Goal: Transaction & Acquisition: Purchase product/service

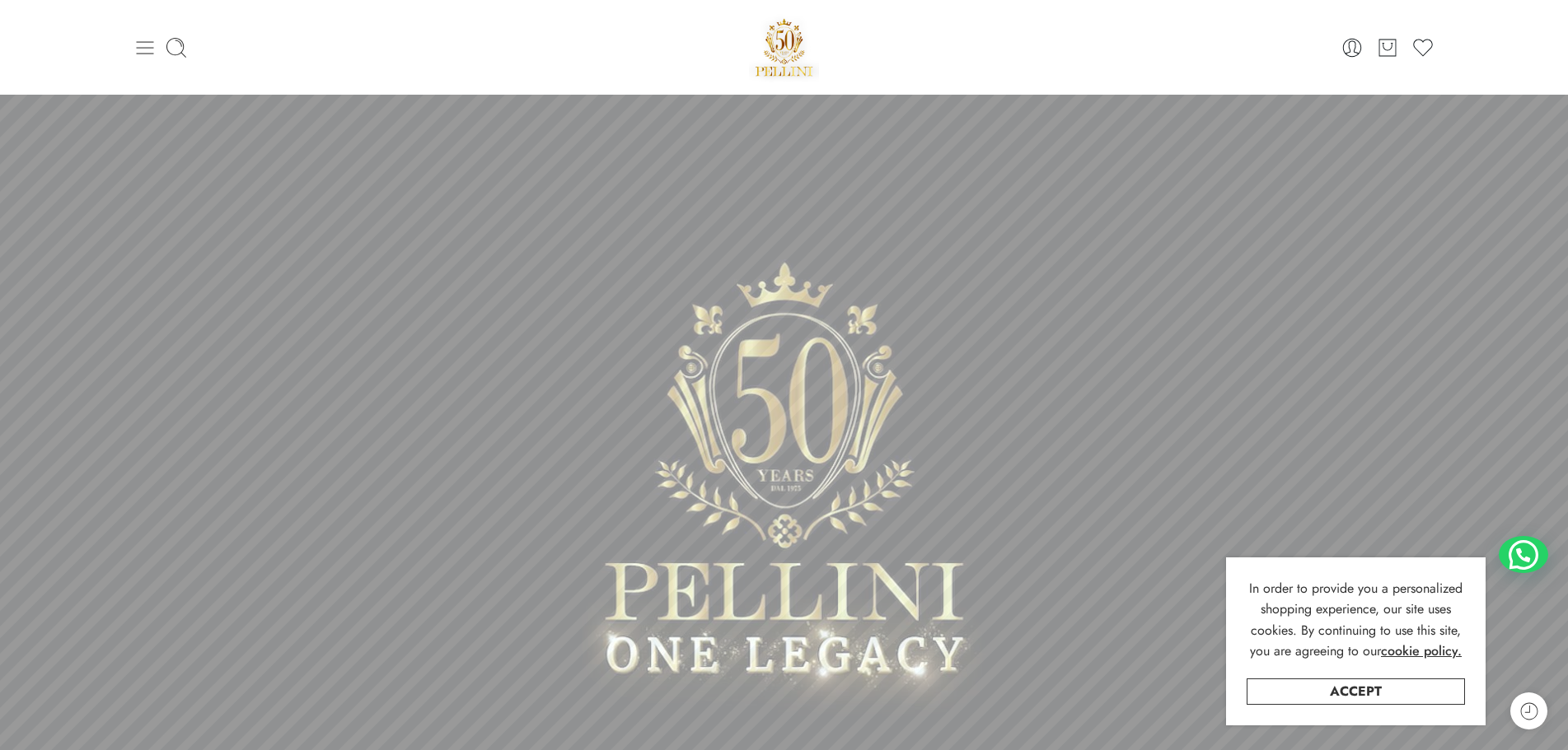
click at [151, 52] on icon at bounding box center [145, 47] width 17 height 13
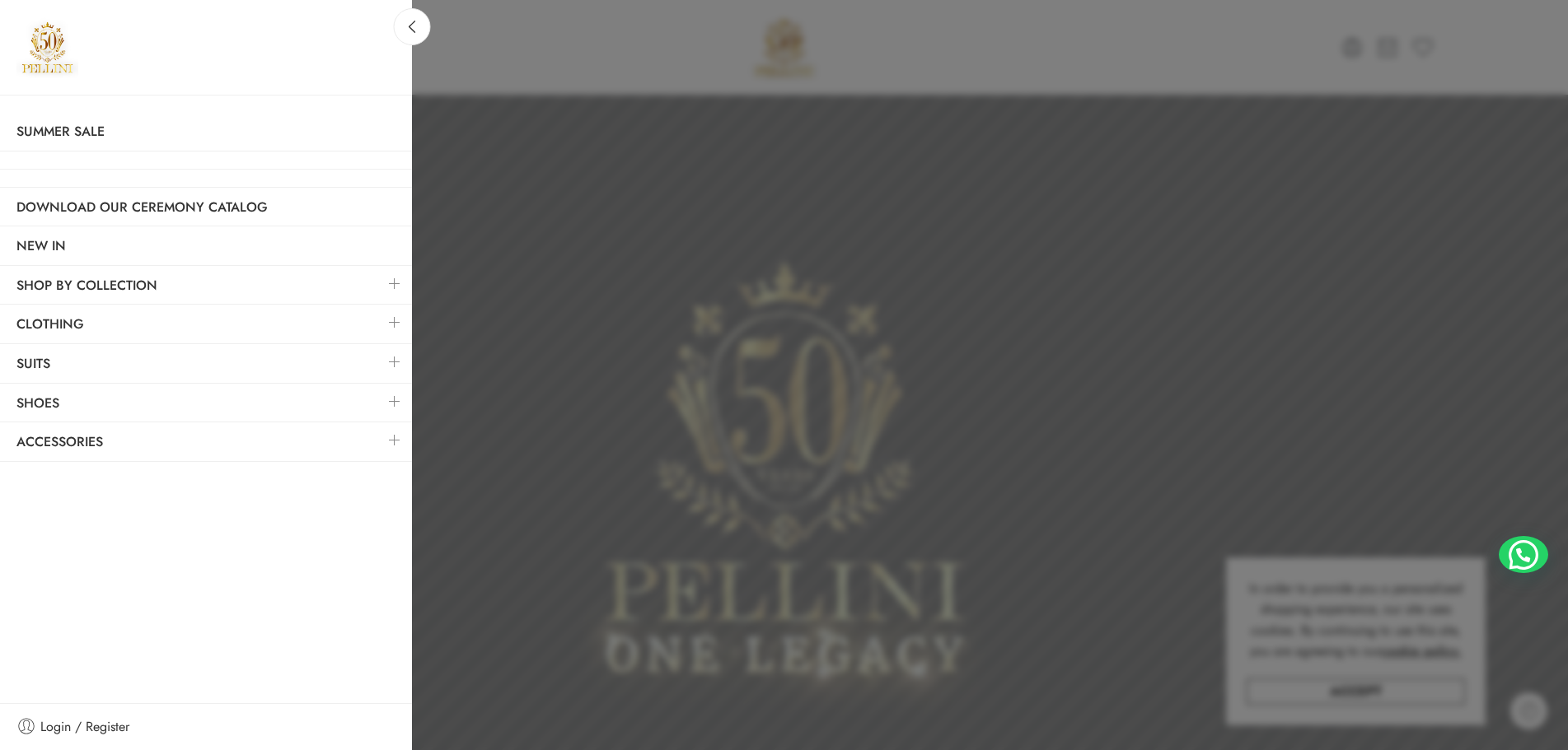
click at [393, 284] on link at bounding box center [394, 283] width 34 height 35
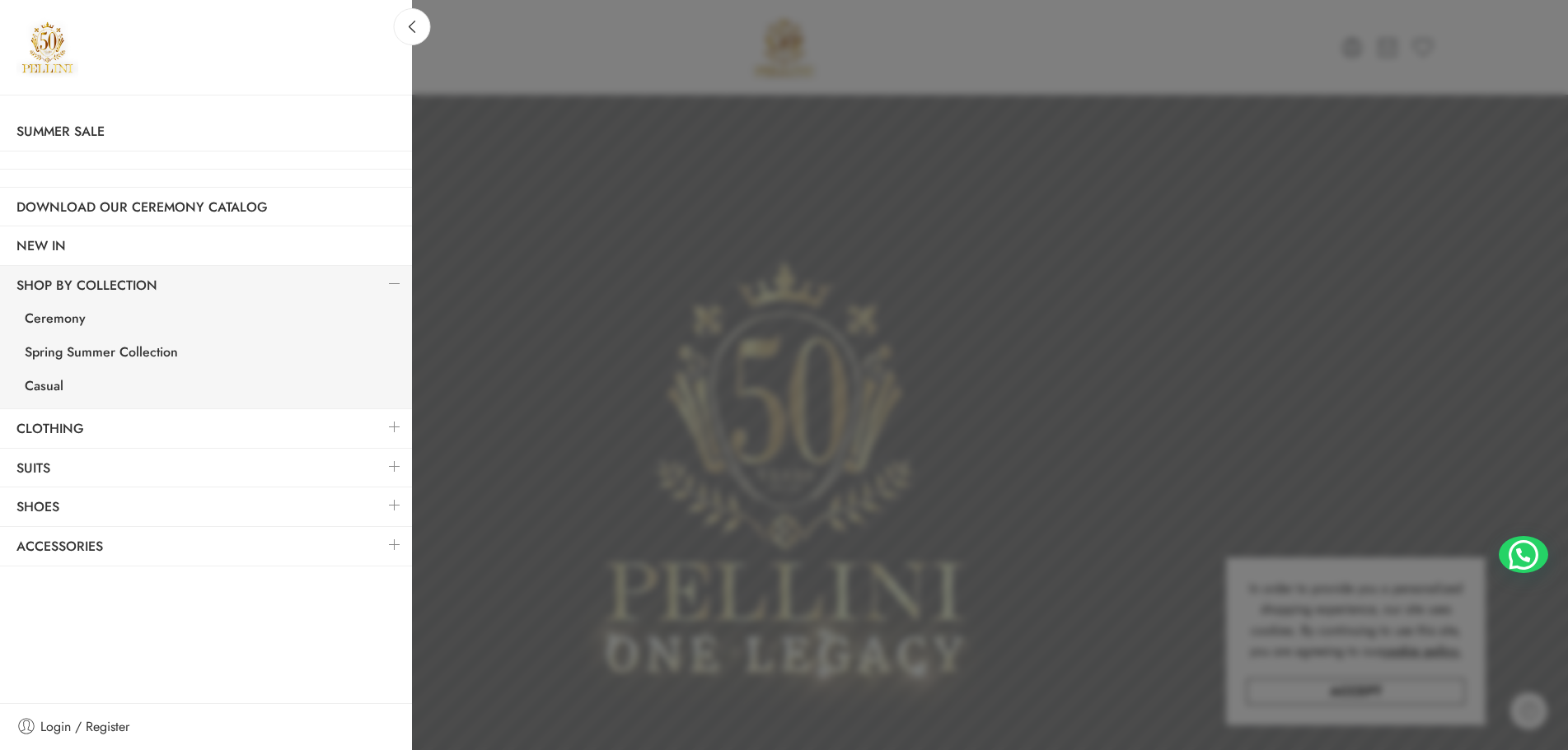
click at [393, 284] on link at bounding box center [394, 283] width 34 height 35
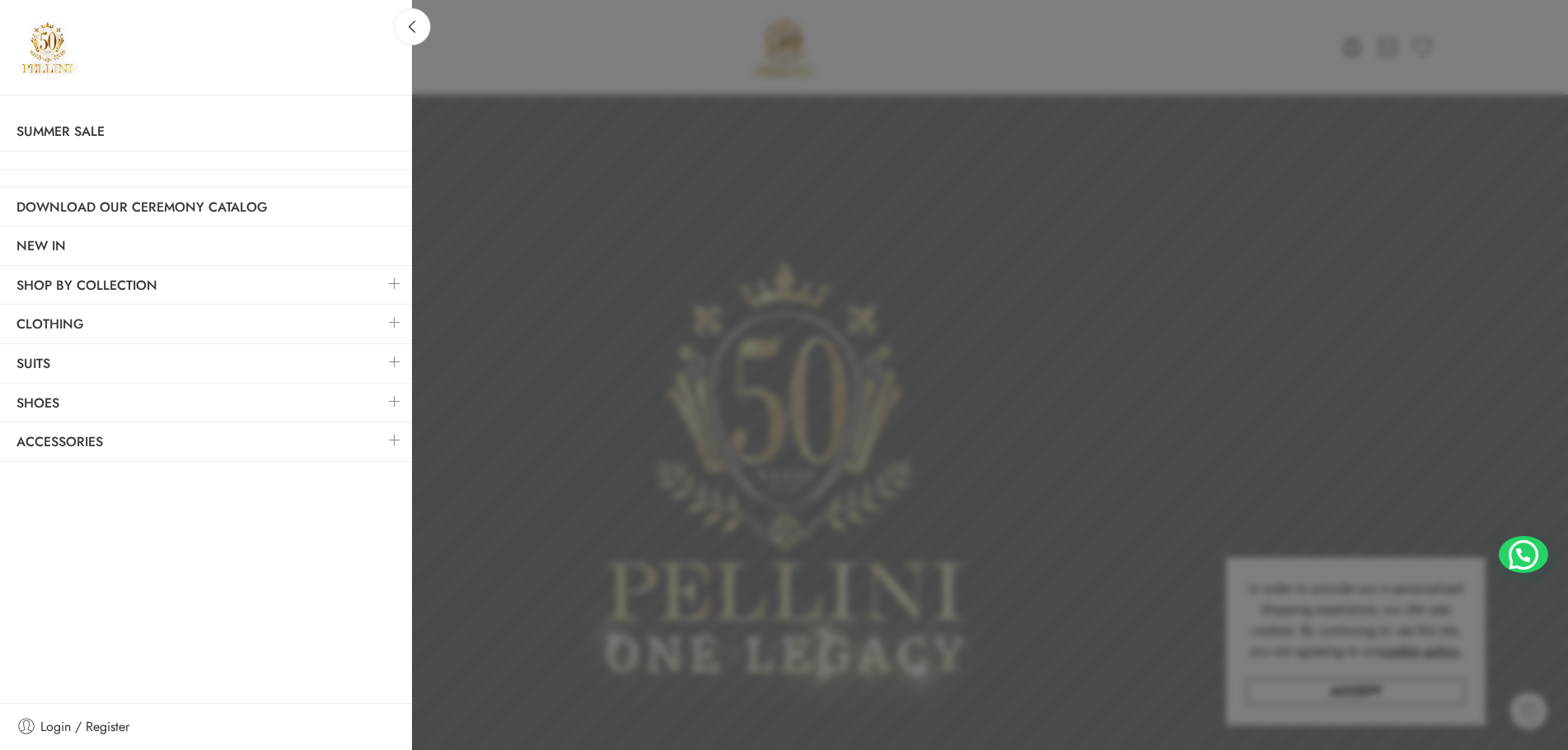
click at [390, 321] on link at bounding box center [394, 322] width 34 height 35
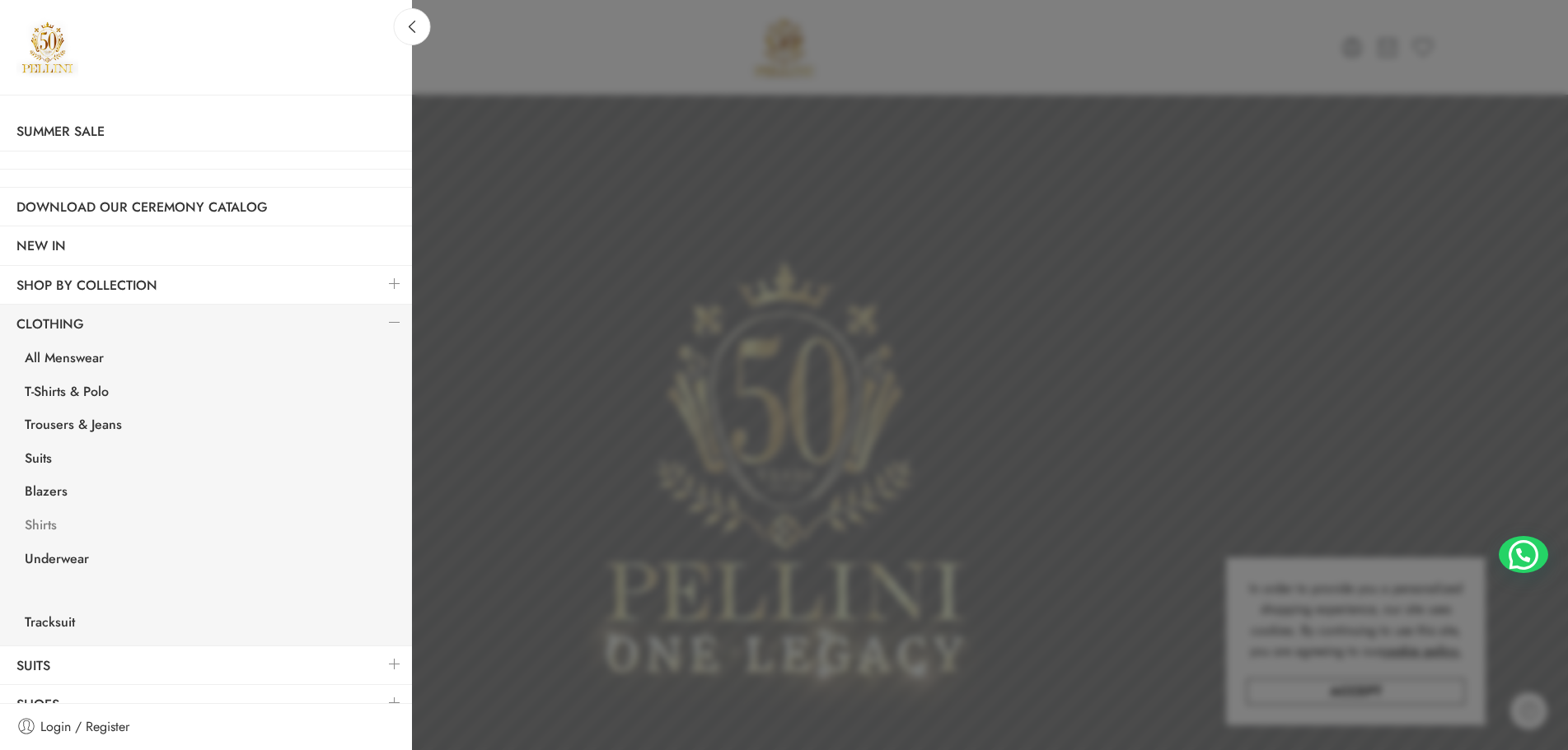
click at [40, 524] on link "Shirts" at bounding box center [210, 527] width 404 height 34
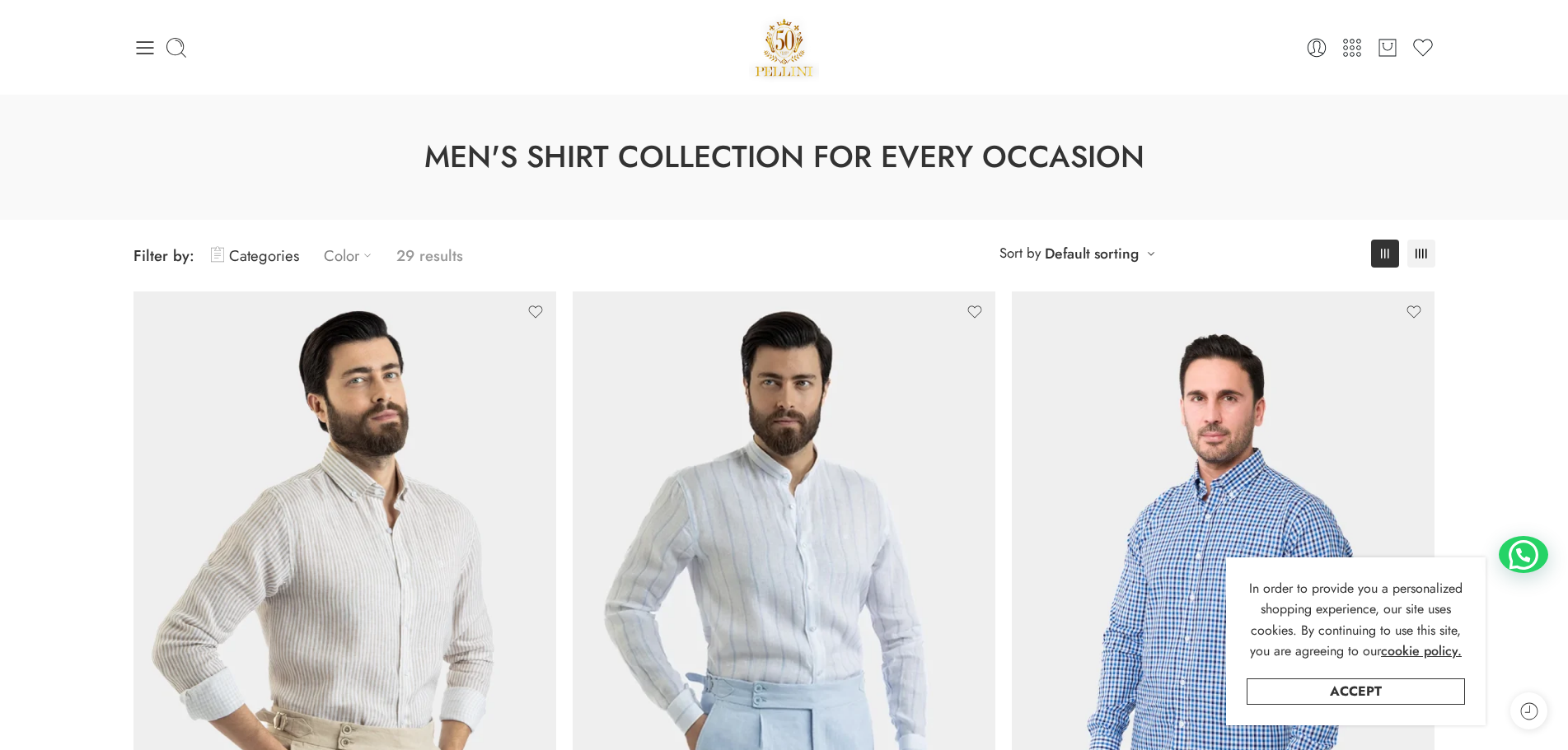
click at [324, 246] on link "Color" at bounding box center [351, 255] width 56 height 39
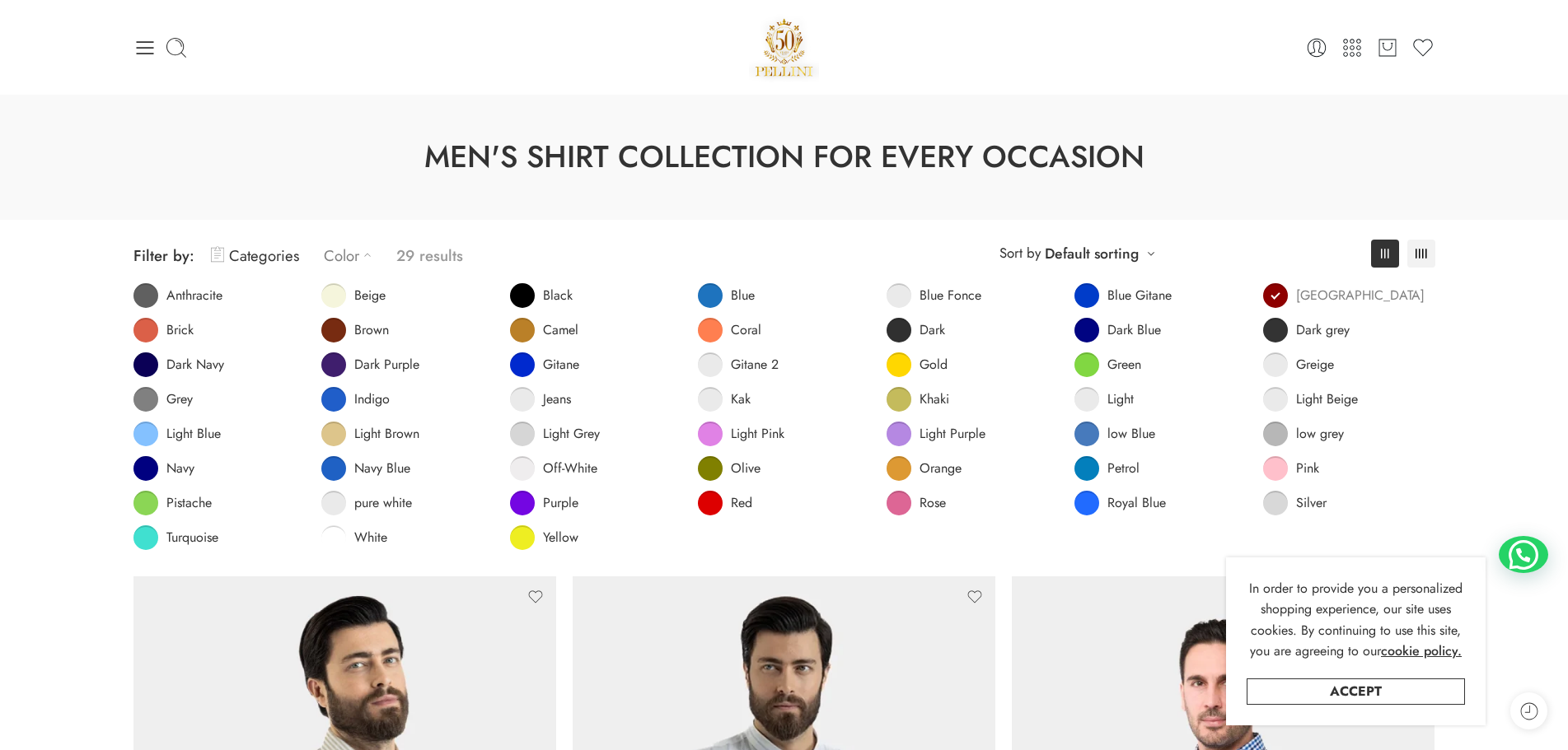
click at [1316, 287] on span "Bordeaux" at bounding box center [1360, 295] width 128 height 16
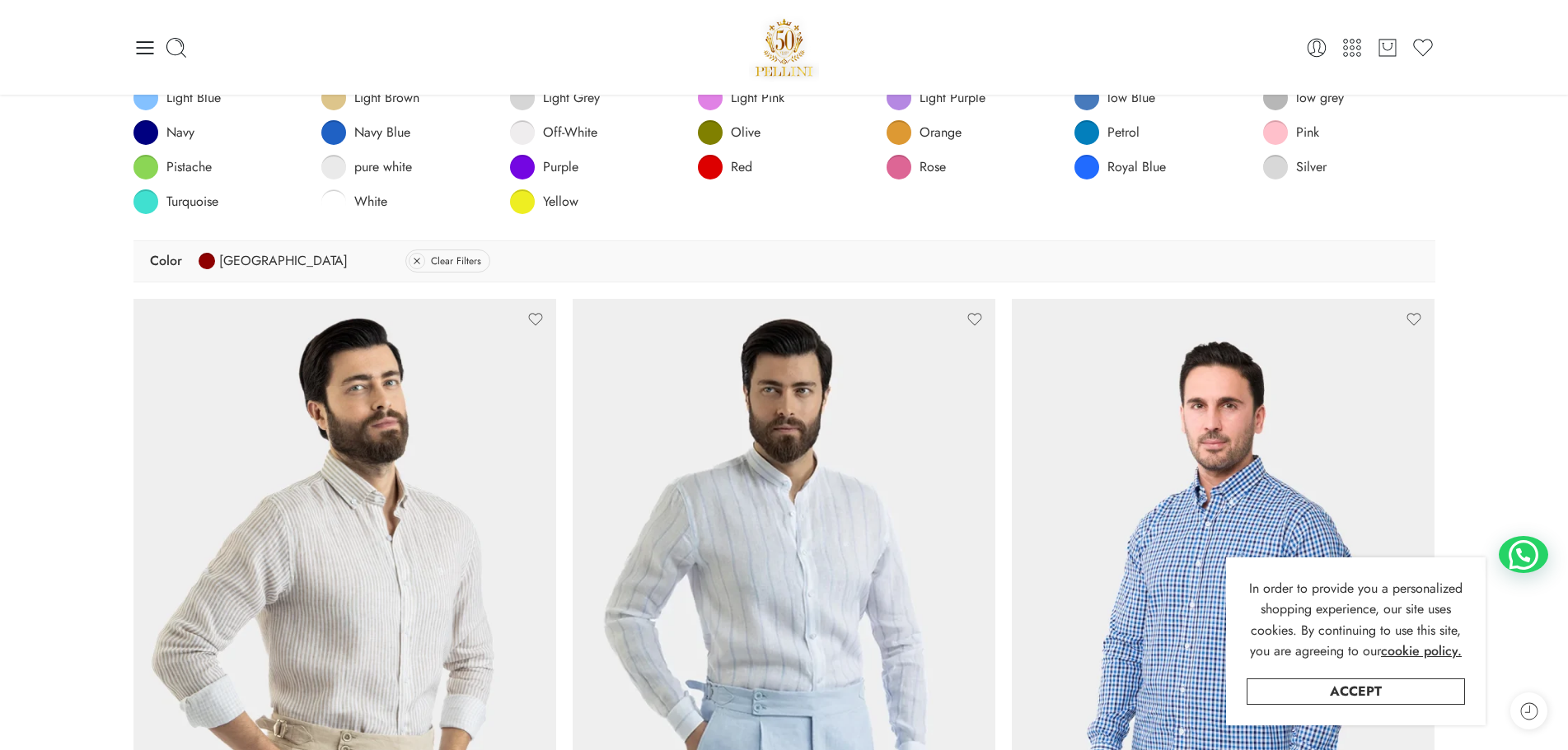
scroll to position [211, 0]
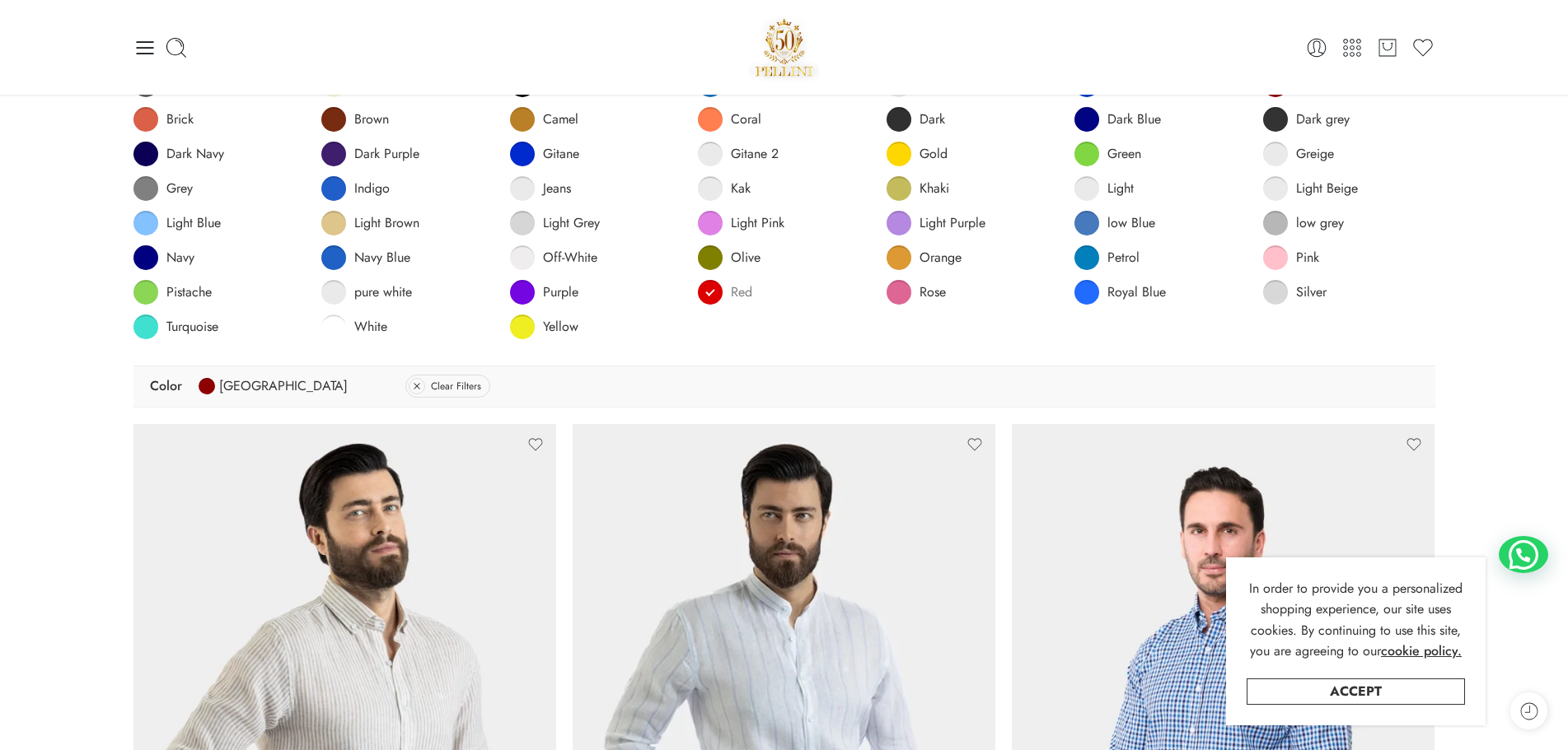
click at [722, 285] on link "Red" at bounding box center [725, 292] width 54 height 25
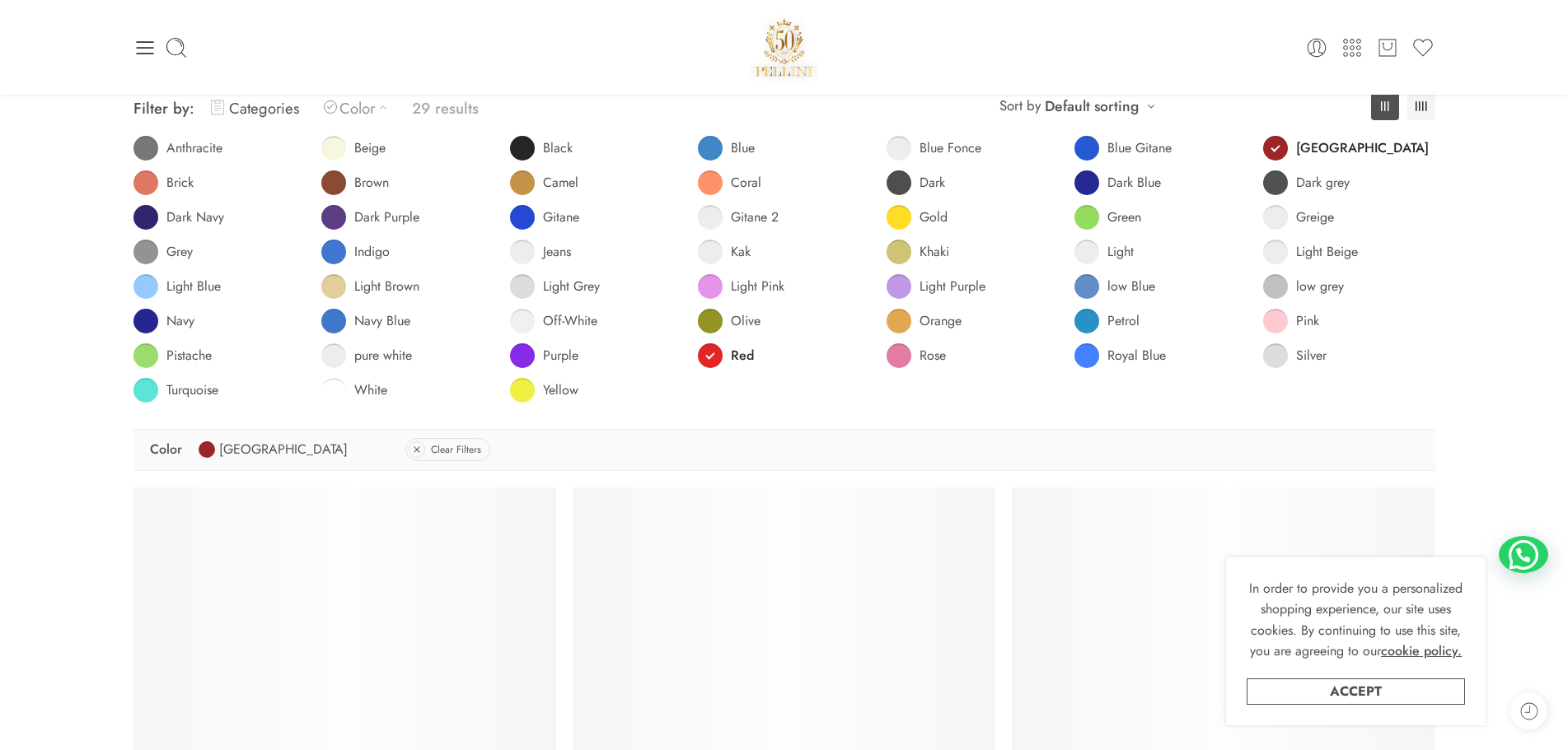
scroll to position [128, 0]
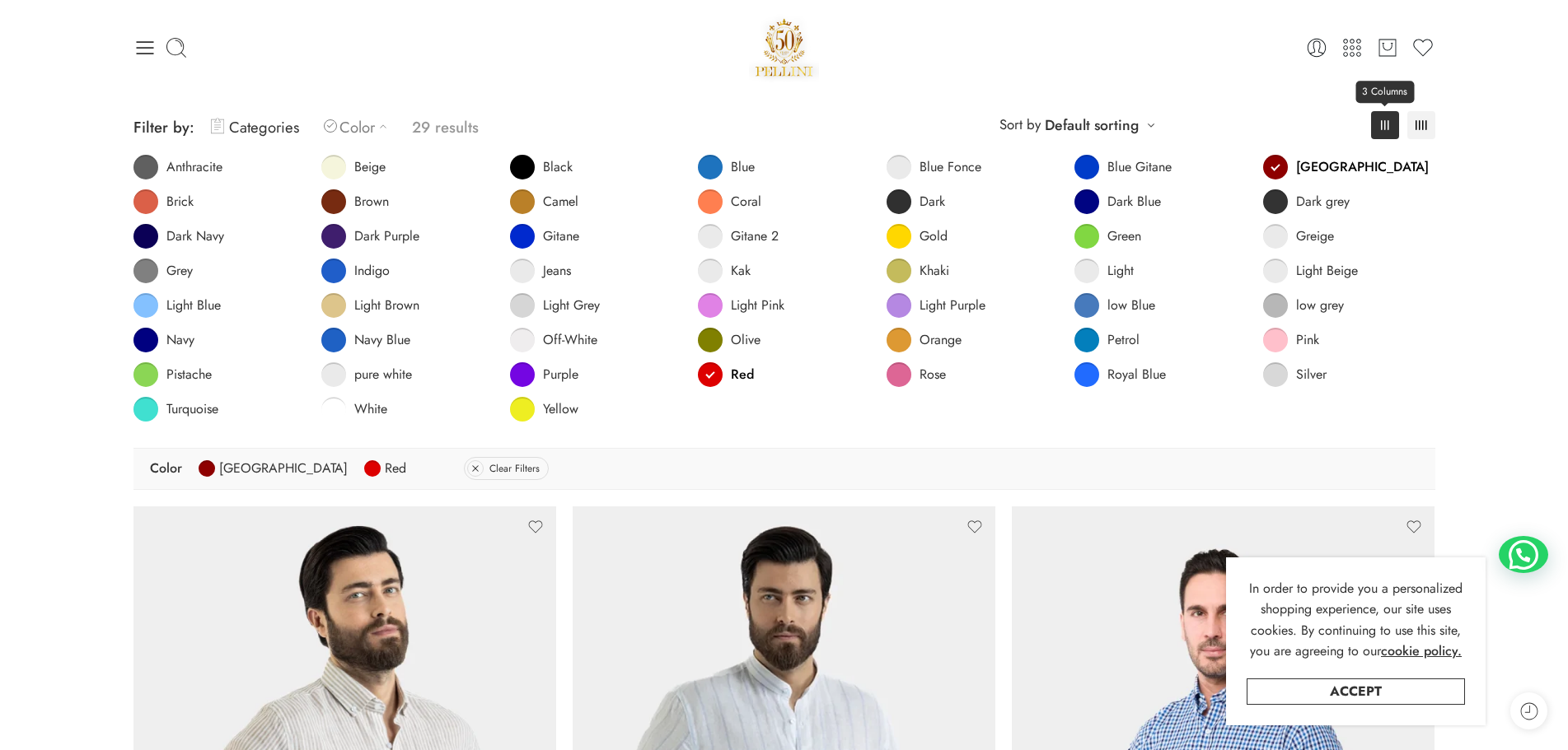
click at [1386, 123] on icon at bounding box center [1386, 125] width 9 height 9
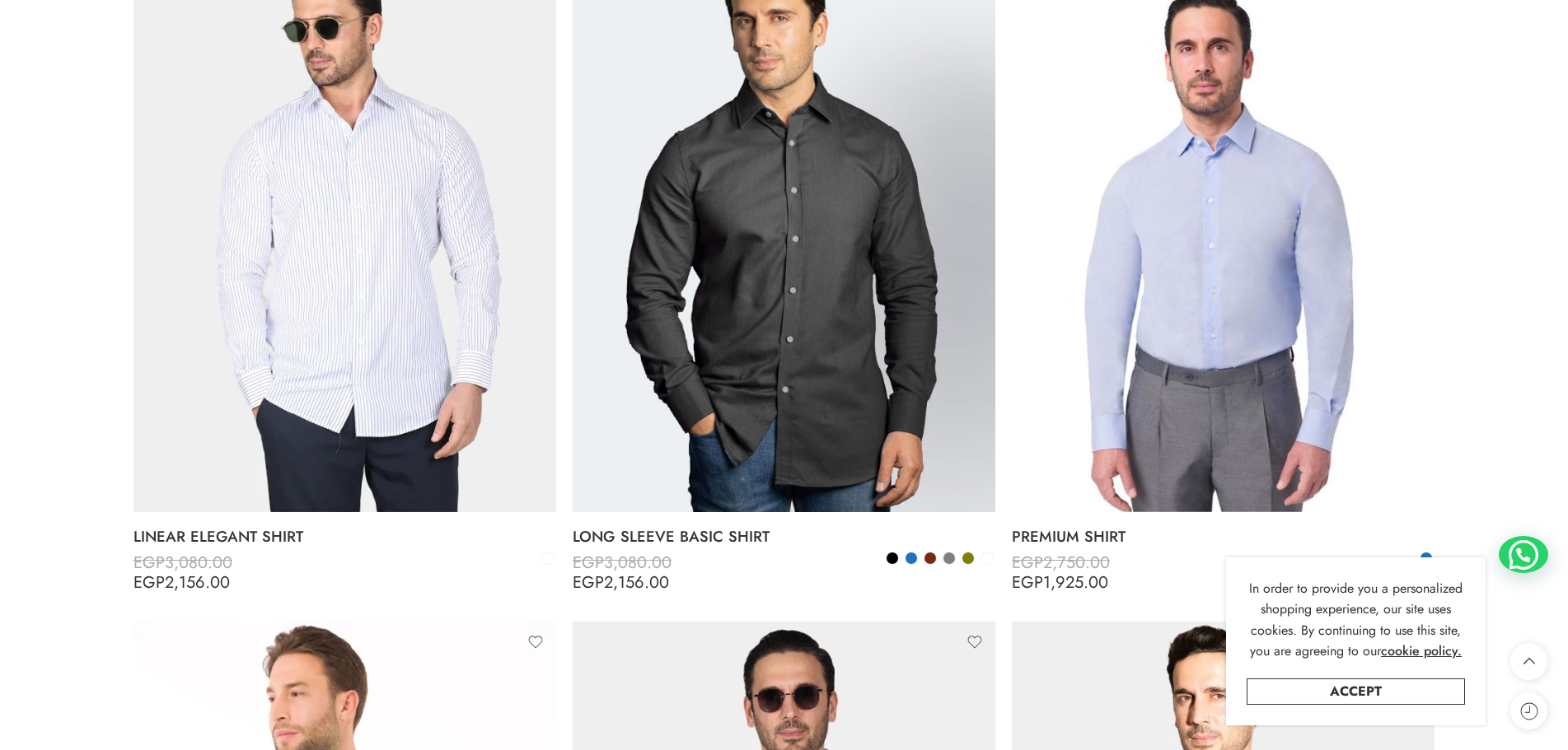
scroll to position [2681, 0]
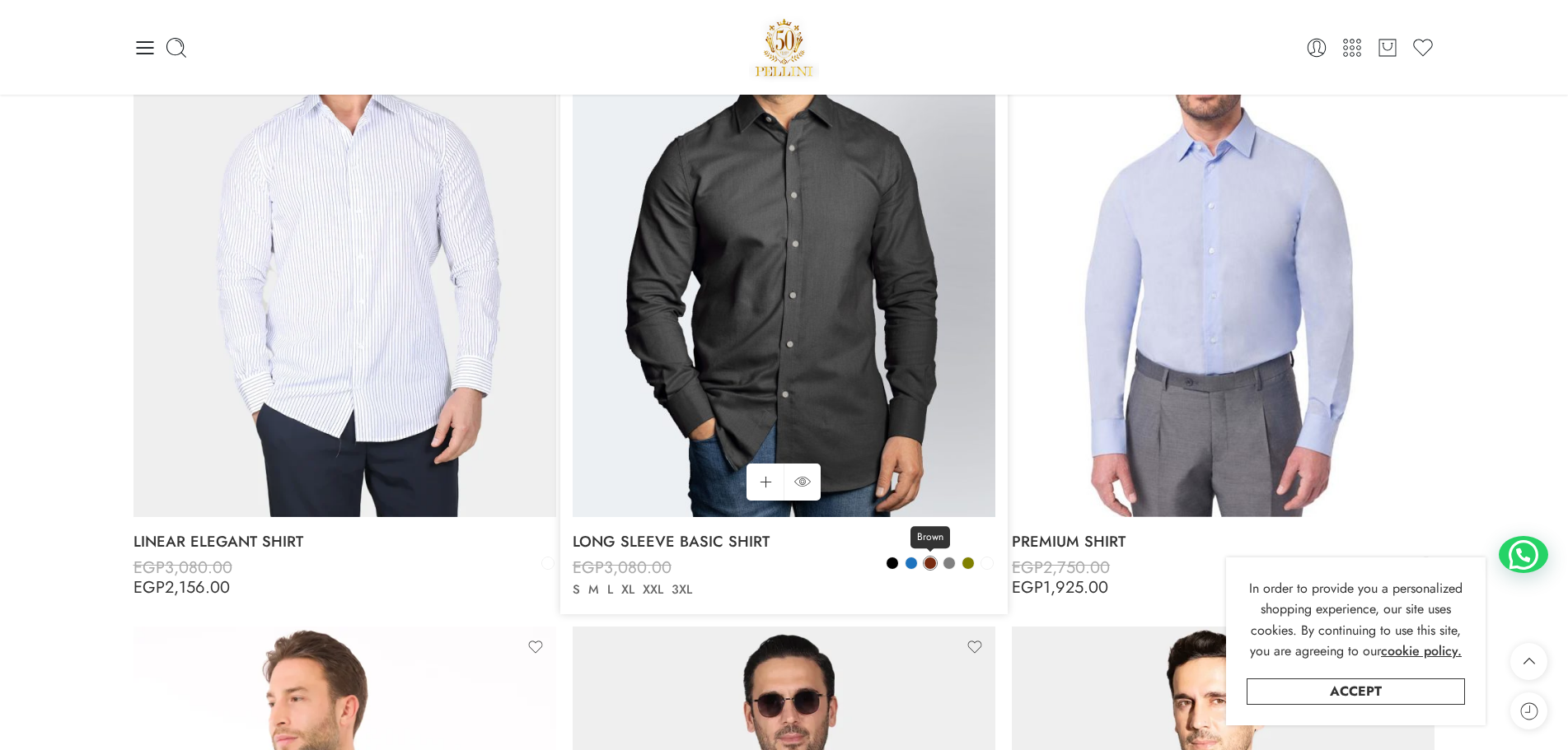
click at [929, 560] on span at bounding box center [929, 562] width 11 height 11
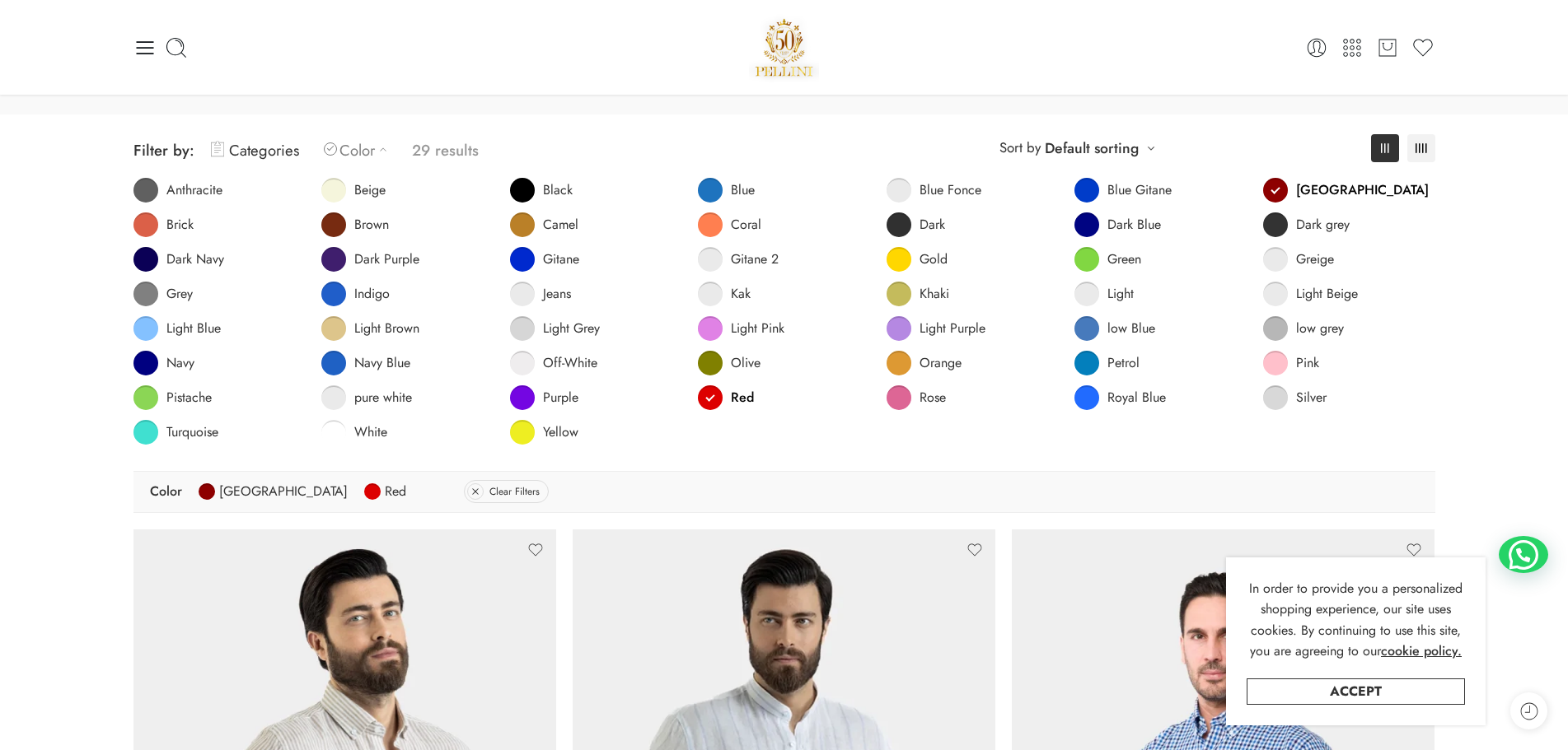
scroll to position [0, 0]
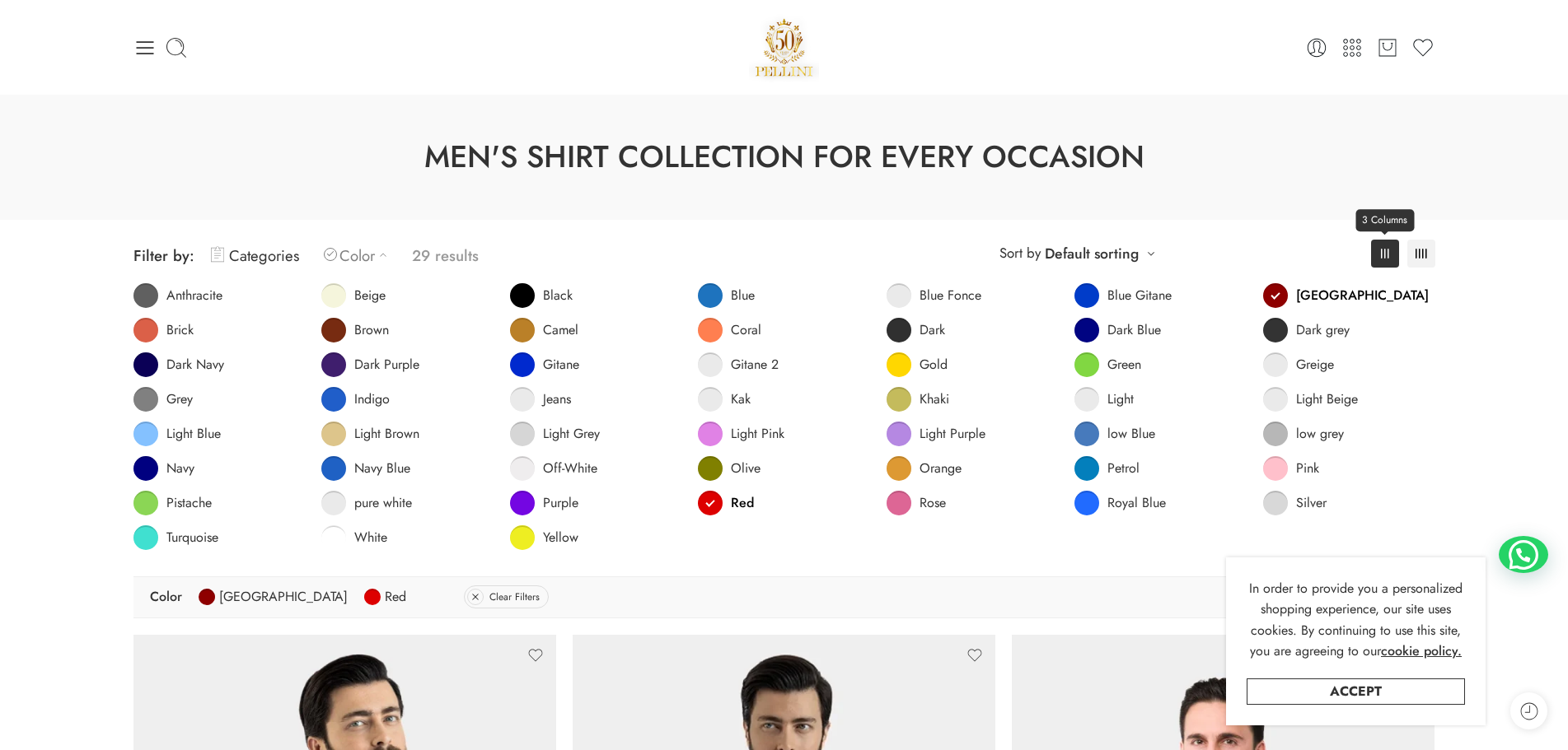
click at [1387, 252] on rect at bounding box center [1388, 253] width 2 height 9
click at [1111, 254] on link "Default sorting" at bounding box center [1091, 253] width 94 height 23
click at [1164, 251] on div "**********" at bounding box center [784, 255] width 1302 height 39
click at [155, 258] on span "Filter by:" at bounding box center [164, 255] width 61 height 22
click at [381, 253] on icon at bounding box center [383, 255] width 16 height 16
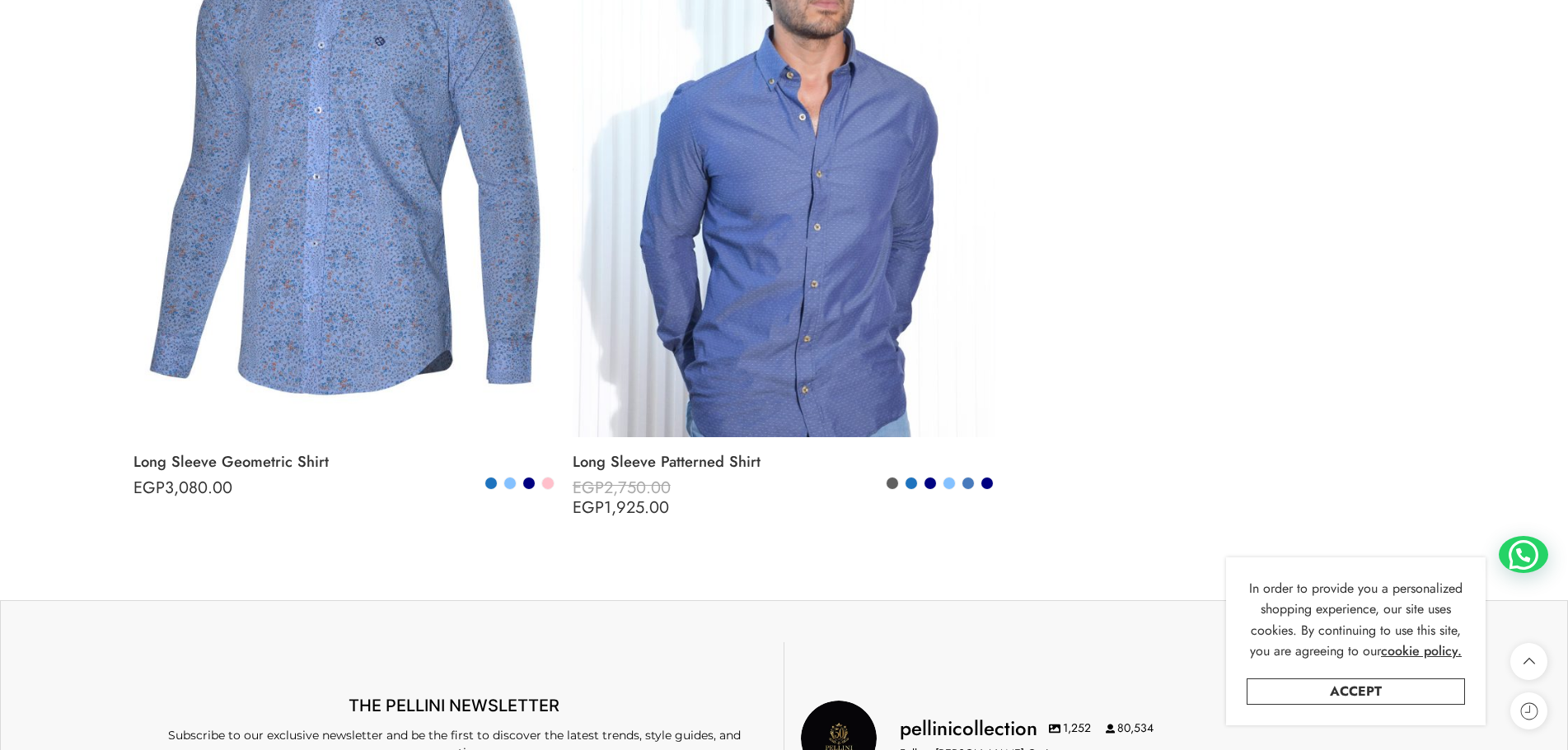
scroll to position [7017, 0]
